Goal: Task Accomplishment & Management: Manage account settings

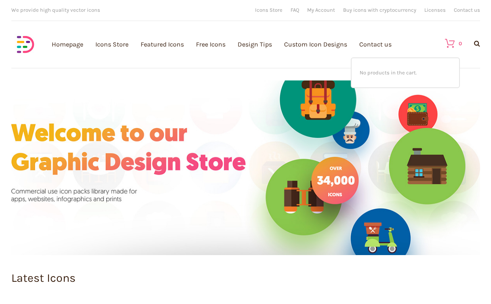
click at [453, 43] on icon at bounding box center [445, 43] width 18 height 10
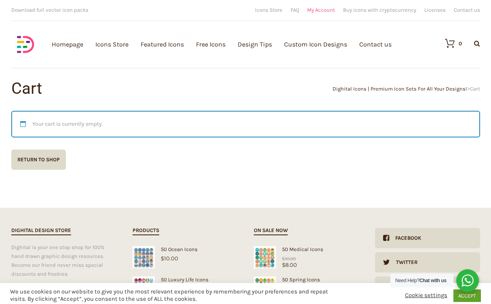
click at [324, 7] on link "My Account" at bounding box center [321, 9] width 28 height 5
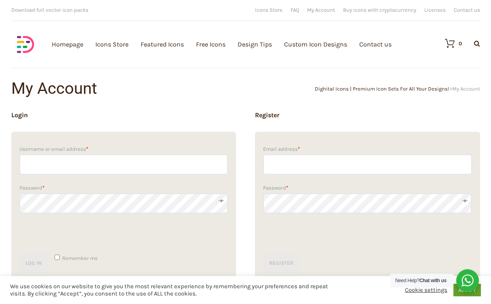
click at [92, 166] on input "Username or email address *" at bounding box center [123, 164] width 209 height 20
paste input "head@fabros-team.com"
type input "head@fabros-team.com"
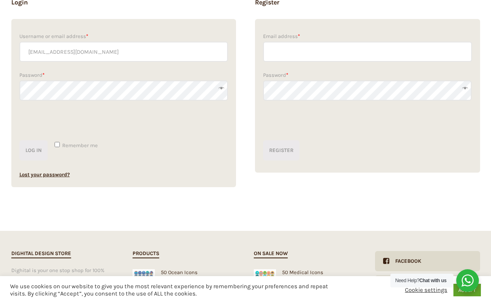
scroll to position [118, 0]
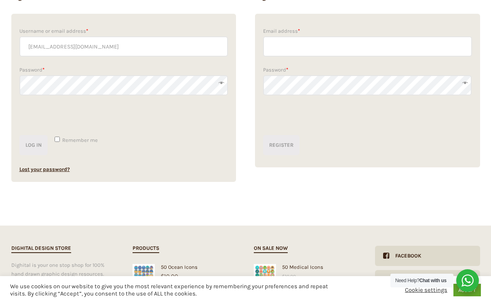
click at [78, 141] on span "Remember me" at bounding box center [80, 140] width 36 height 6
click at [60, 141] on input "Remember me" at bounding box center [57, 138] width 5 height 5
checkbox input "true"
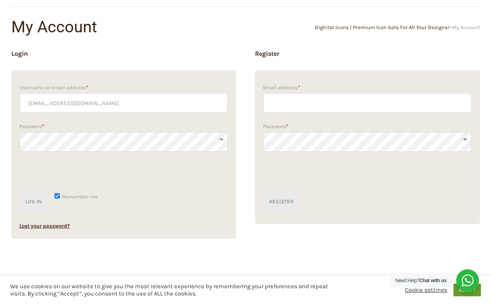
scroll to position [64, 0]
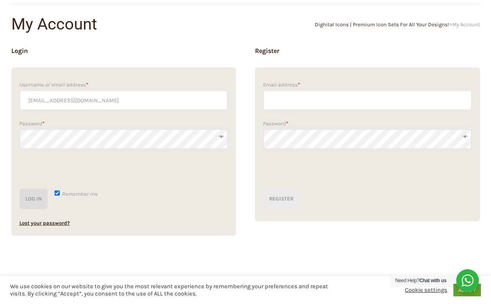
click at [36, 199] on button "Log in" at bounding box center [33, 199] width 28 height 20
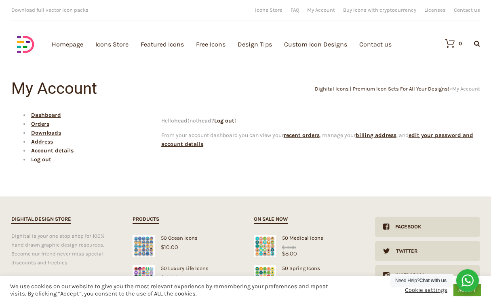
click at [224, 89] on h1 "My Account" at bounding box center [128, 88] width 234 height 16
click at [230, 105] on div "My Account Dighital Icons | Premium Icon Sets For All Your Designs! > My Accoun…" at bounding box center [245, 128] width 484 height 96
click at [42, 125] on link "Orders" at bounding box center [40, 123] width 18 height 7
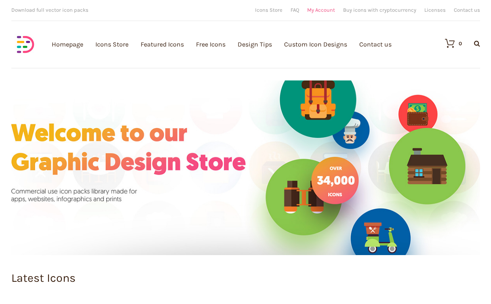
click at [323, 12] on link "My Account" at bounding box center [321, 9] width 28 height 5
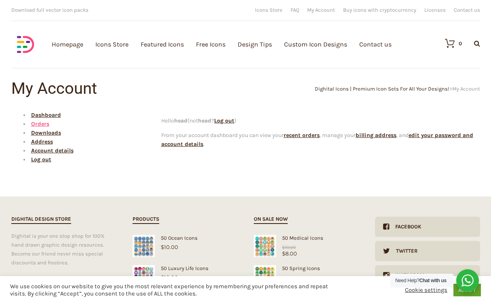
click at [42, 124] on link "Orders" at bounding box center [40, 123] width 18 height 7
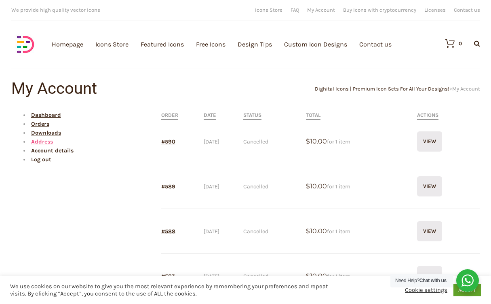
click at [41, 141] on link "Address" at bounding box center [42, 141] width 22 height 7
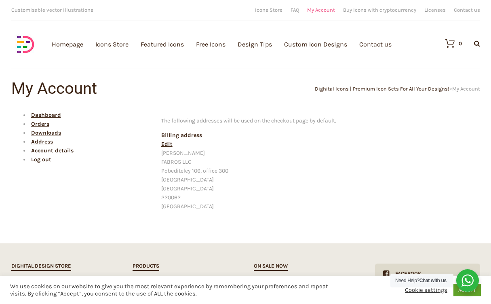
click at [321, 10] on link "My Account" at bounding box center [321, 9] width 28 height 5
